Goal: Find specific page/section: Find specific page/section

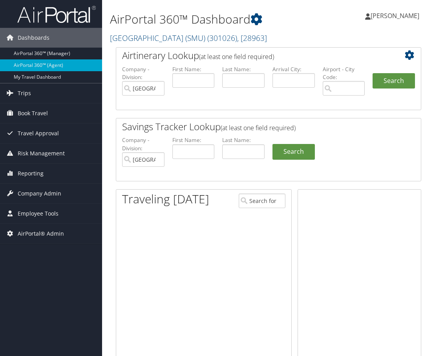
click at [140, 40] on link "Southern Methodist University (SMU) ( 301026 ) , [ 28963 ]" at bounding box center [188, 38] width 157 height 11
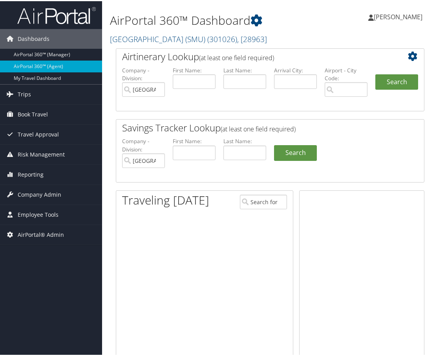
click at [0, 0] on input "search" at bounding box center [0, 0] width 0 height 0
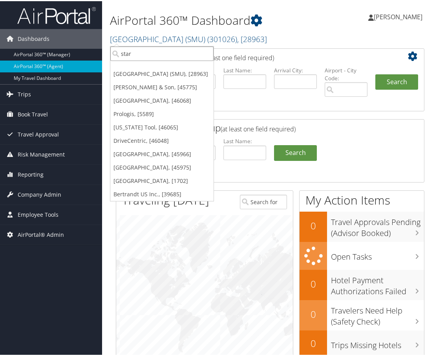
type input "start"
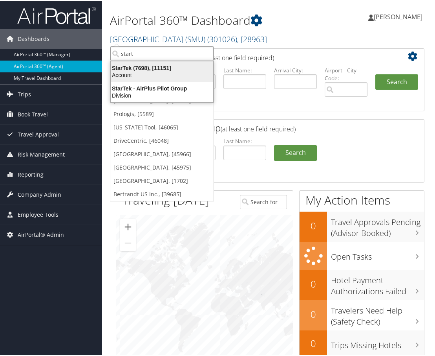
click at [139, 77] on div "Account" at bounding box center [162, 73] width 112 height 7
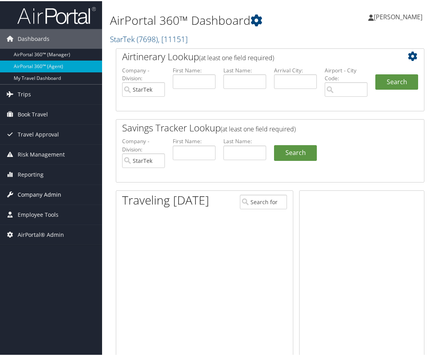
click at [62, 195] on link "Company Admin" at bounding box center [51, 194] width 102 height 20
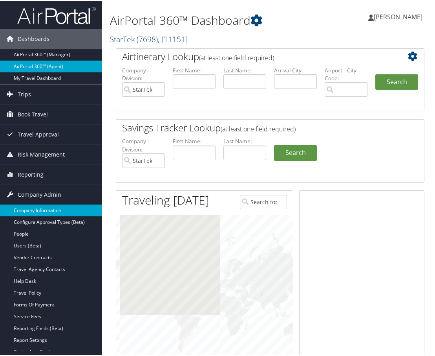
click at [52, 208] on link "Company Information" at bounding box center [51, 209] width 102 height 12
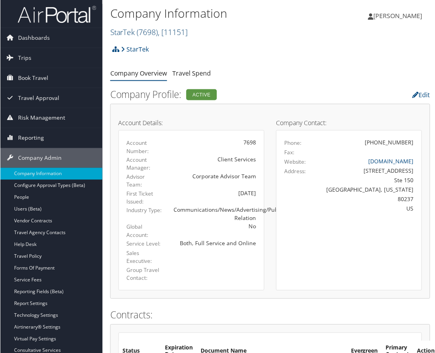
click at [158, 31] on span "( 7698 )" at bounding box center [147, 32] width 21 height 11
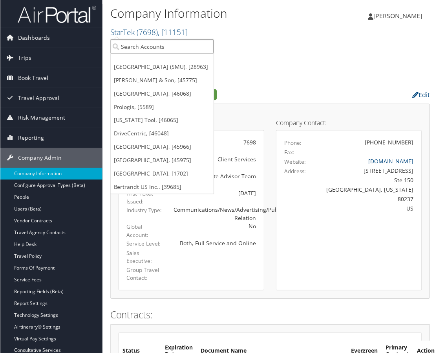
click at [148, 45] on input "search" at bounding box center [161, 46] width 103 height 15
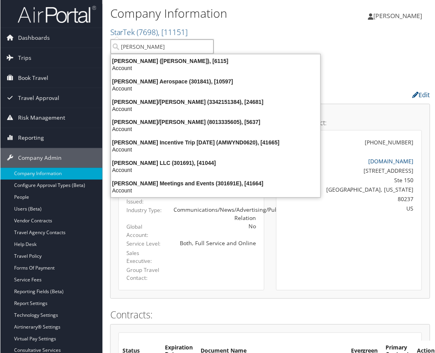
type input "stark aer"
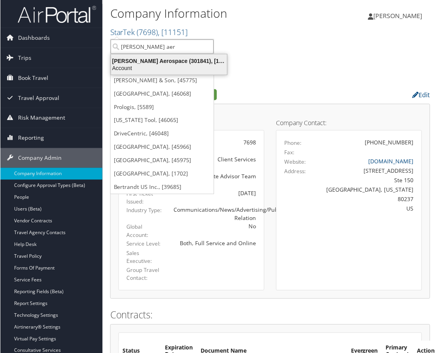
click at [149, 66] on div "Account" at bounding box center [169, 67] width 126 height 7
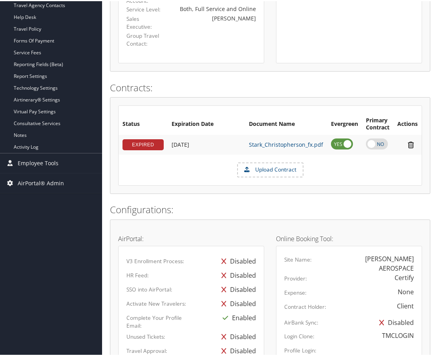
scroll to position [215, 0]
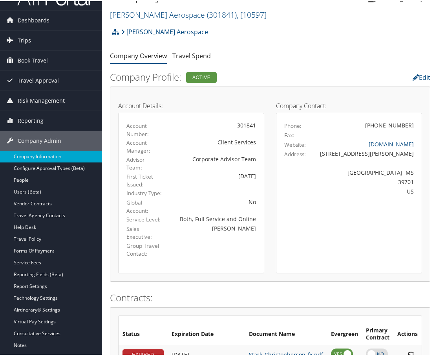
scroll to position [0, 0]
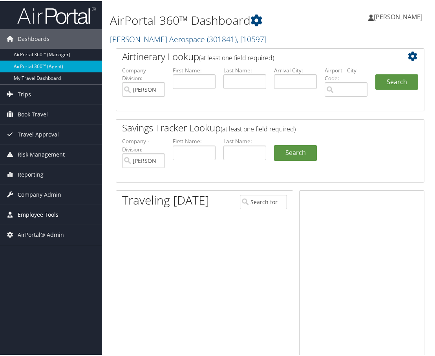
click at [55, 210] on span "Employee Tools" at bounding box center [38, 214] width 41 height 20
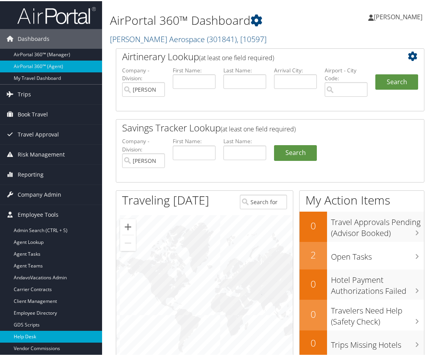
click at [43, 333] on link "Help Desk" at bounding box center [51, 335] width 102 height 12
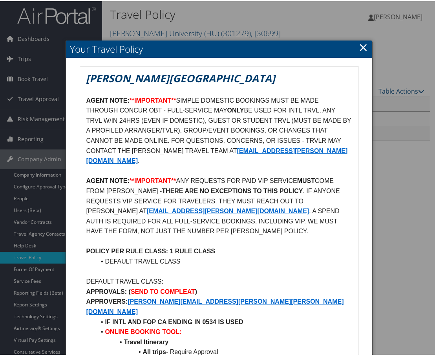
click at [359, 45] on link "×" at bounding box center [363, 46] width 9 height 16
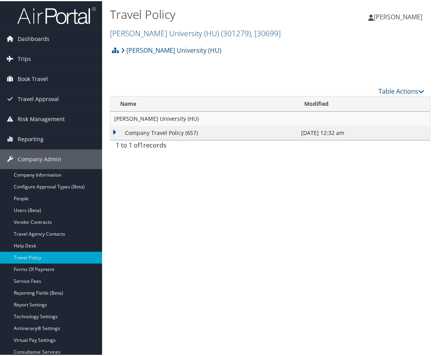
click at [349, 43] on div "[PERSON_NAME] University (HU) Account Structure [PERSON_NAME][GEOGRAPHIC_DATA] …" at bounding box center [270, 51] width 321 height 21
